Goal: Entertainment & Leisure: Browse casually

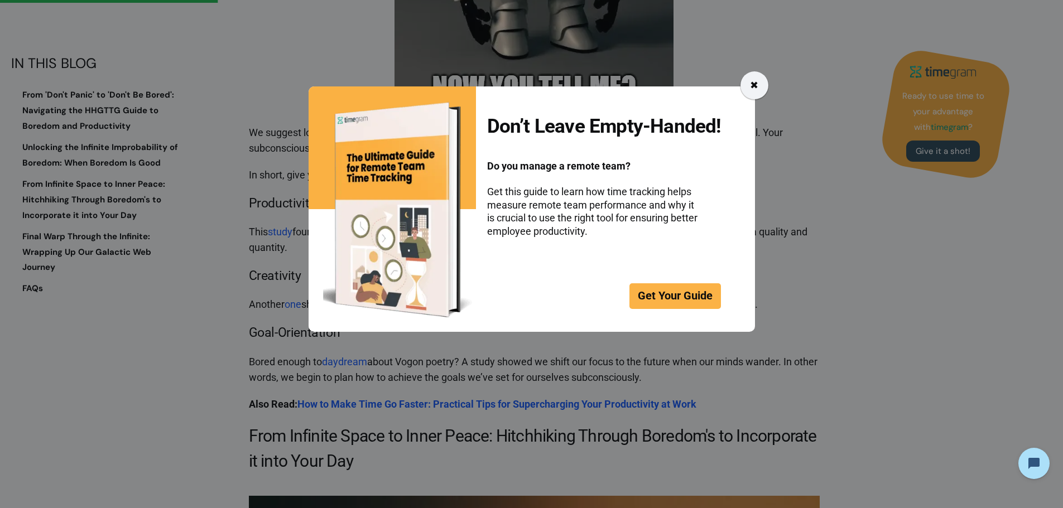
drag, startPoint x: 748, startPoint y: 95, endPoint x: 750, endPoint y: 89, distance: 6.4
click at [748, 95] on div "✖" at bounding box center [754, 85] width 28 height 28
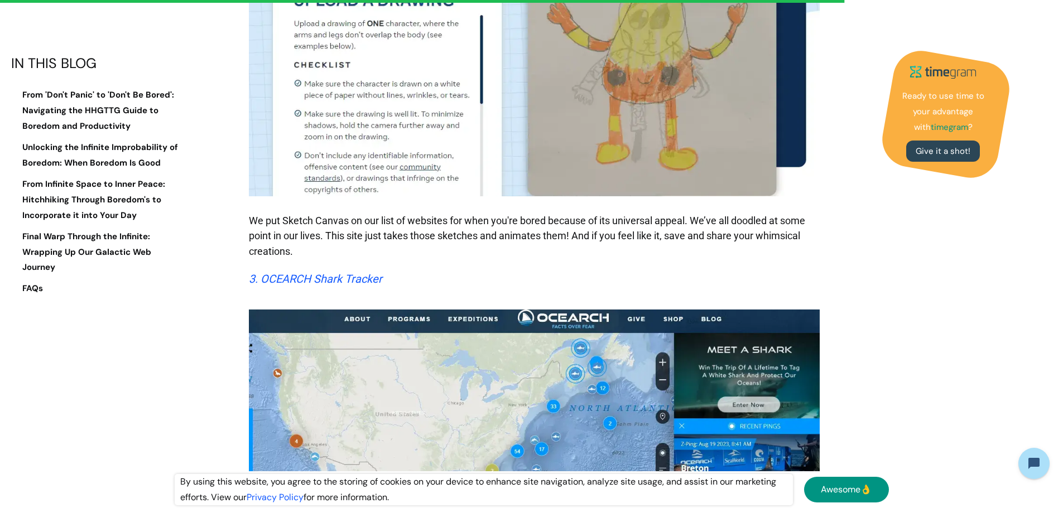
scroll to position [7838, 0]
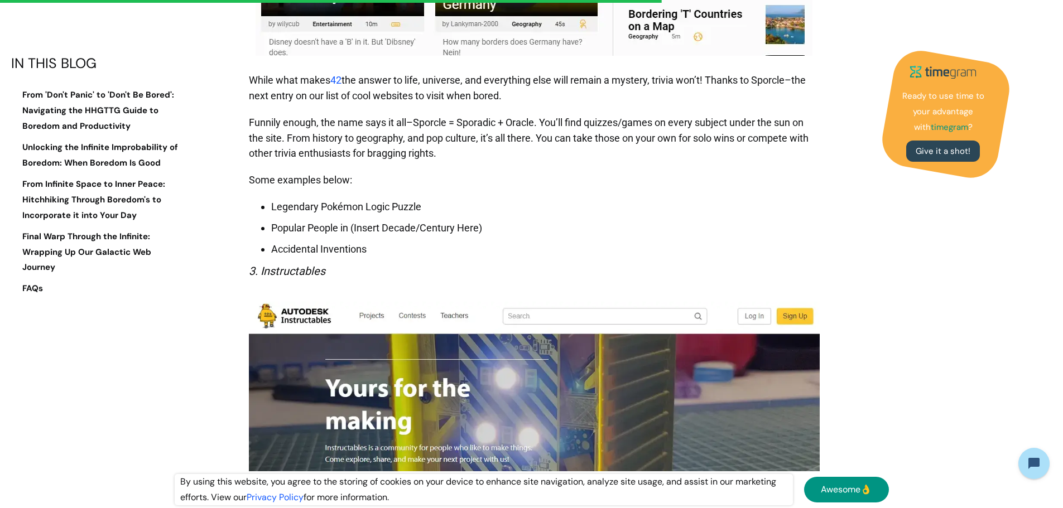
scroll to position [4796, 0]
